Goal: Information Seeking & Learning: Learn about a topic

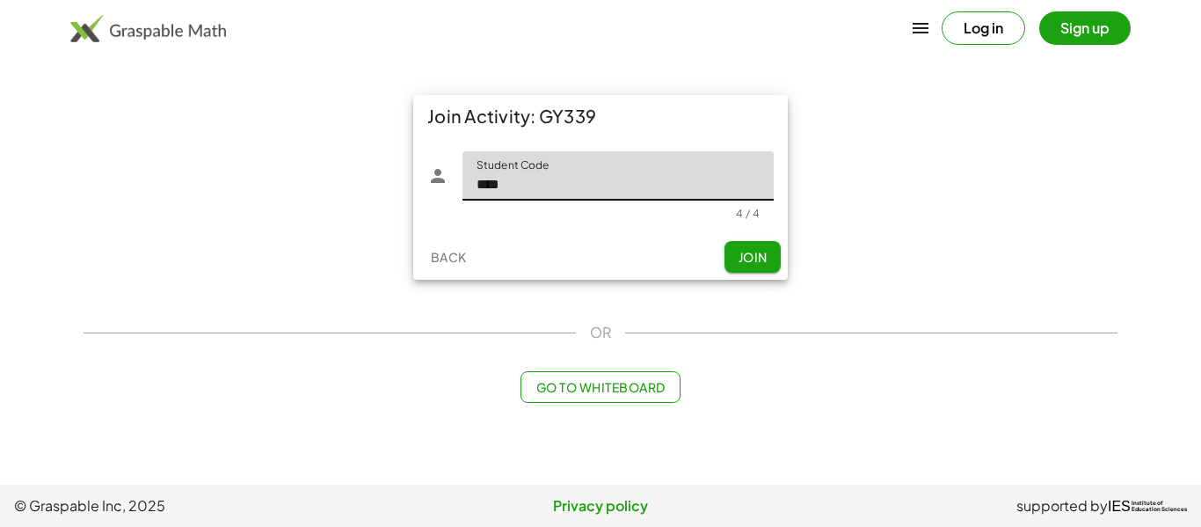
type input "****"
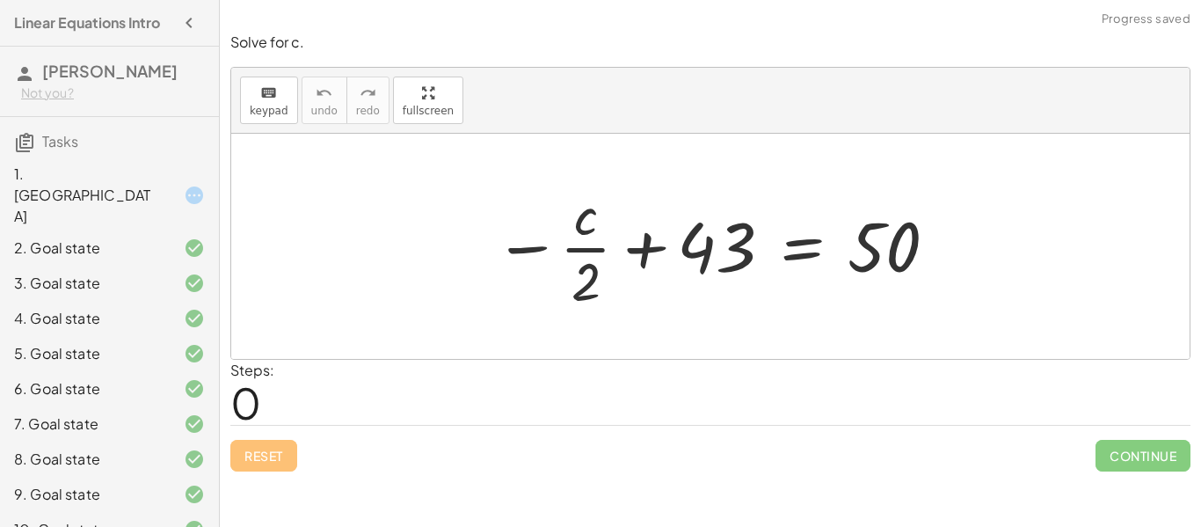
click at [65, 266] on div "1. [GEOGRAPHIC_DATA]" at bounding box center [109, 283] width 219 height 35
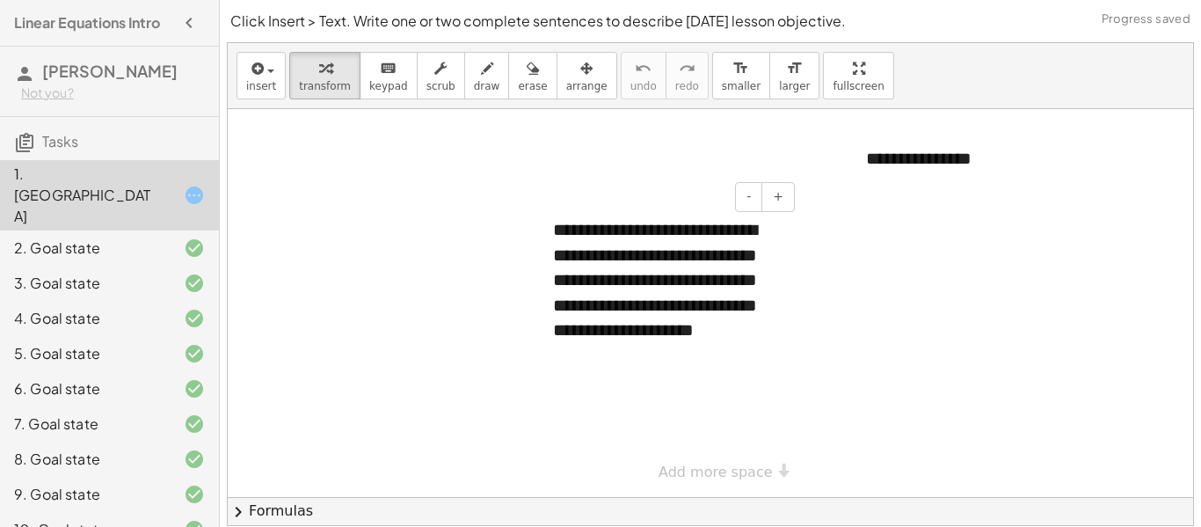
scroll to position [55, 0]
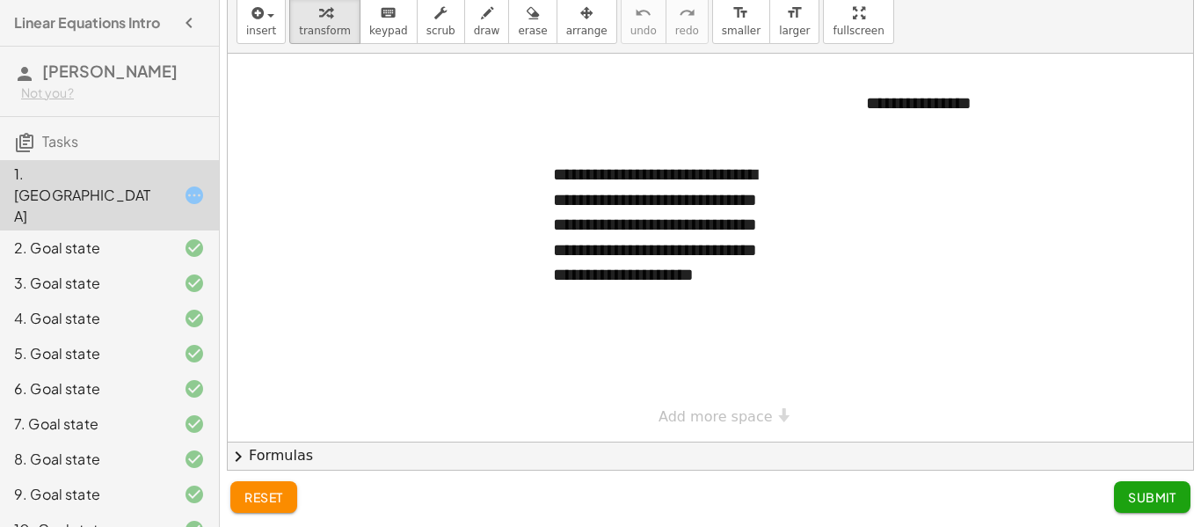
click at [137, 237] on div "2. Goal state" at bounding box center [85, 247] width 142 height 21
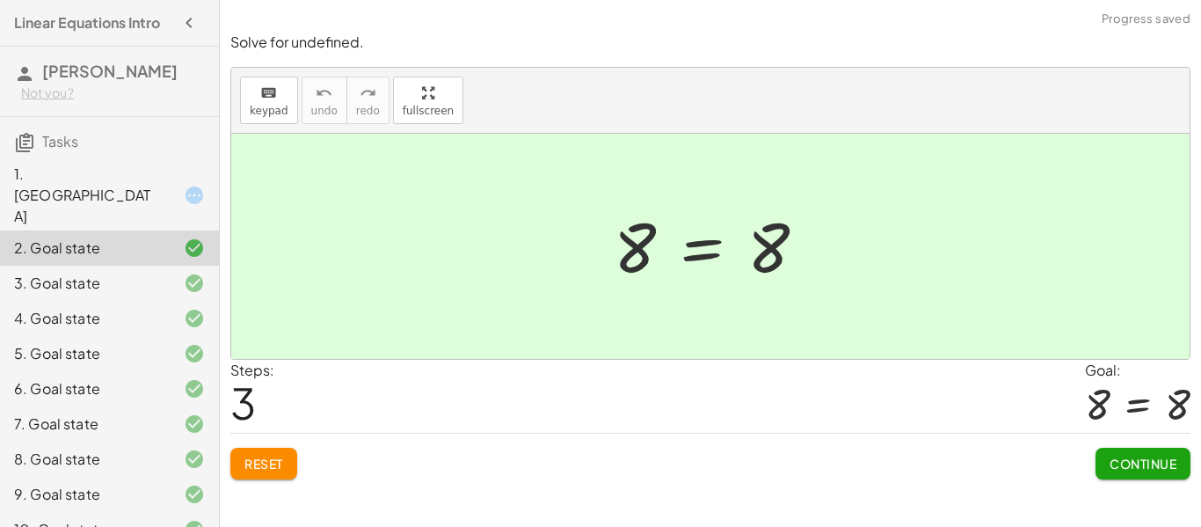
scroll to position [1118, 0]
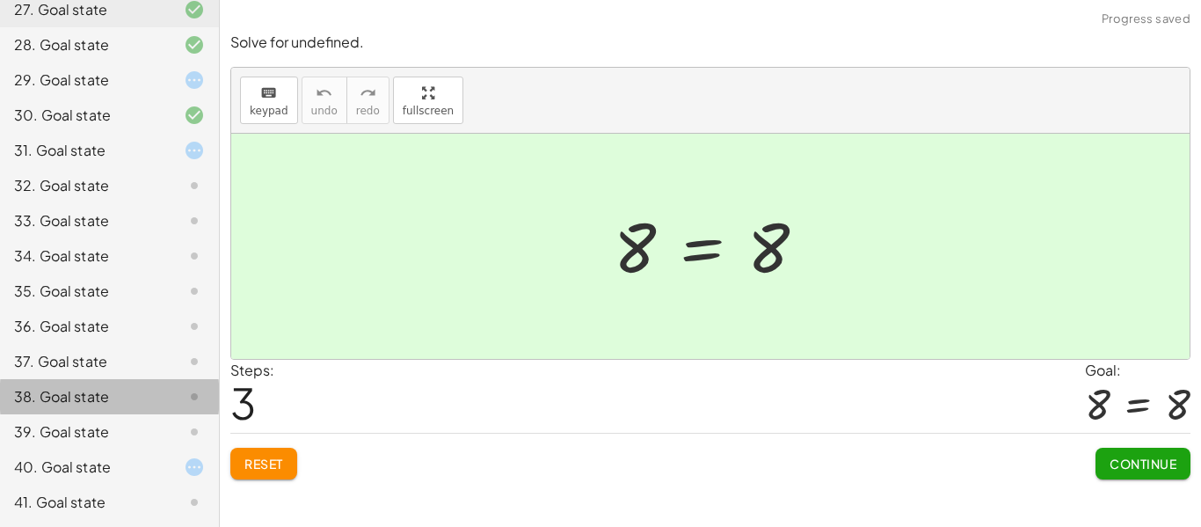
click at [77, 386] on div "38. Goal state" at bounding box center [85, 396] width 142 height 21
